Goal: Find specific page/section: Find specific page/section

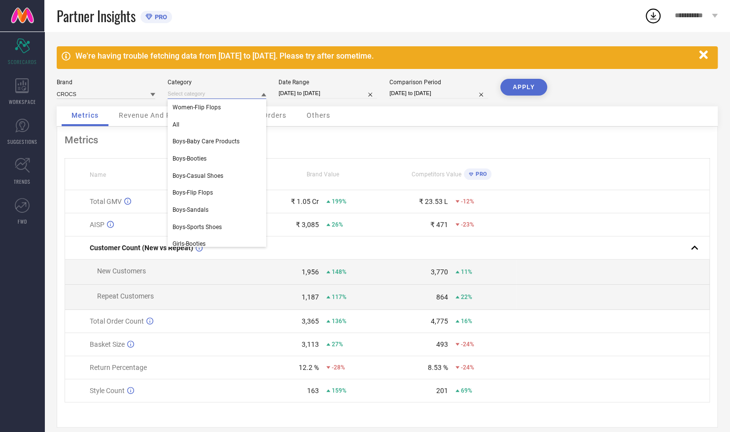
click at [226, 91] on input at bounding box center [217, 94] width 99 height 10
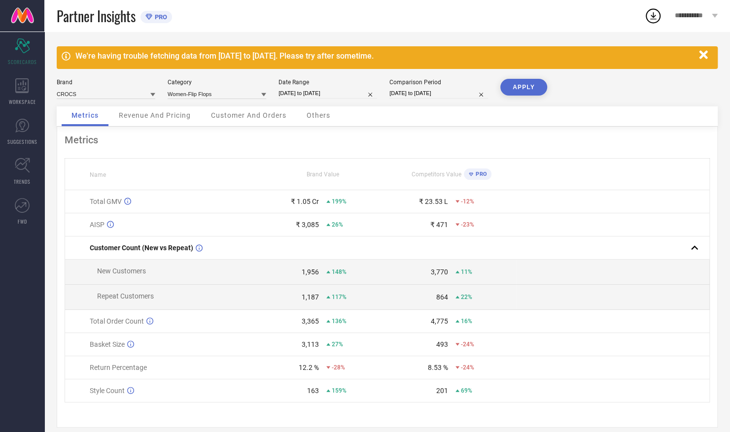
click at [261, 94] on icon at bounding box center [263, 94] width 5 height 5
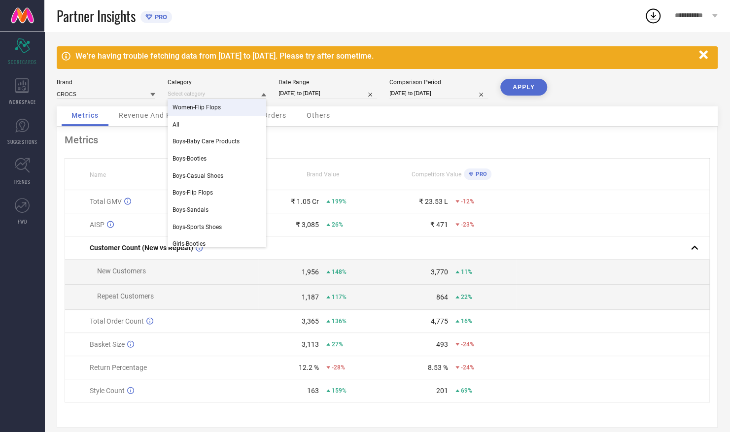
click at [250, 111] on div "Women-Flip Flops" at bounding box center [217, 107] width 99 height 17
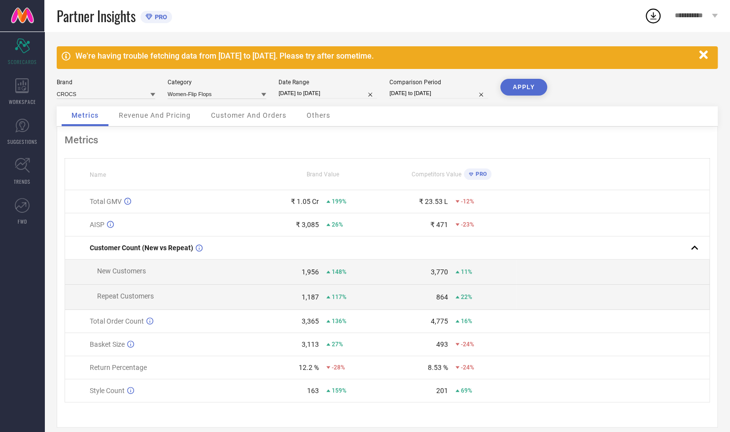
click at [166, 111] on div "Revenue And Pricing" at bounding box center [155, 116] width 92 height 20
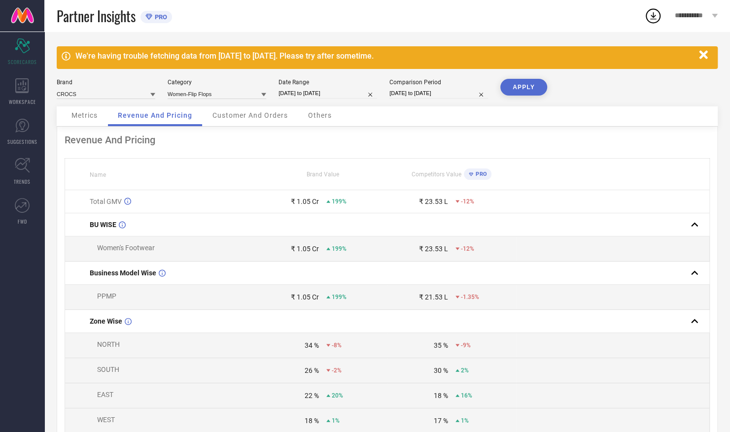
click at [251, 117] on span "Customer And Orders" at bounding box center [249, 115] width 75 height 8
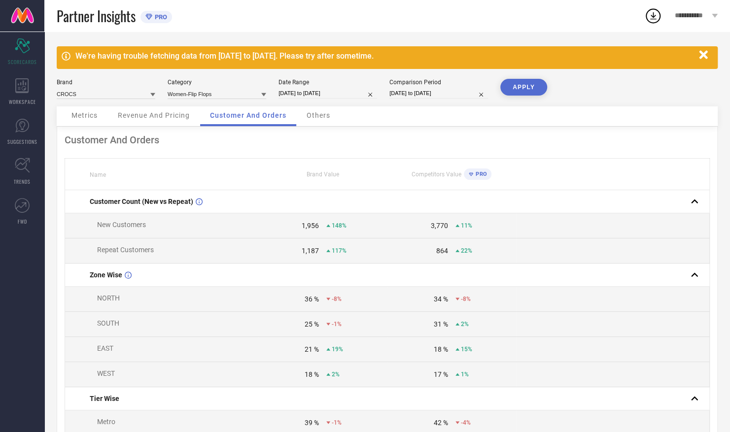
click at [321, 117] on span "Others" at bounding box center [318, 115] width 24 height 8
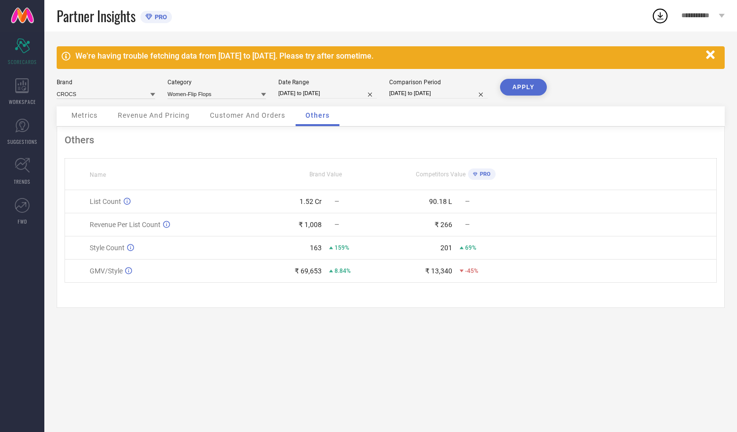
click at [88, 118] on span "Metrics" at bounding box center [84, 115] width 26 height 8
